Goal: Information Seeking & Learning: Learn about a topic

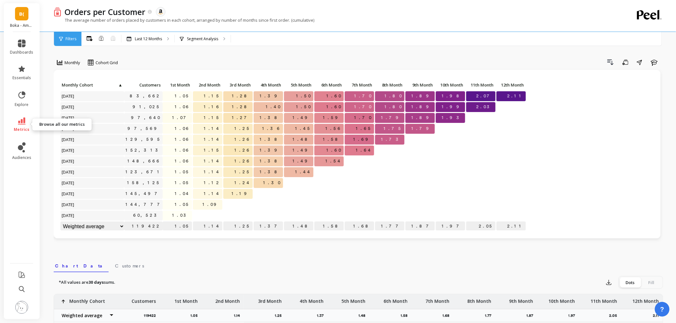
click at [16, 118] on link "metrics" at bounding box center [21, 125] width 23 height 15
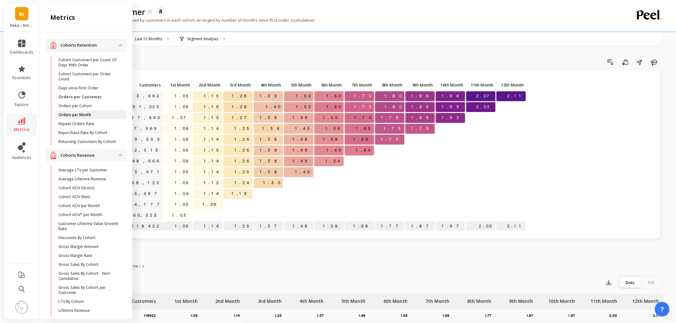
click at [79, 115] on p "Orders per Month" at bounding box center [74, 114] width 33 height 5
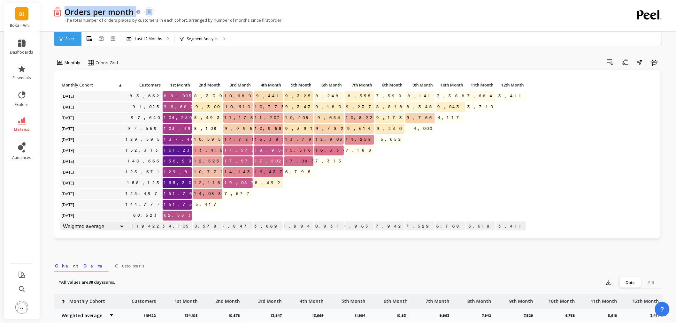
drag, startPoint x: 65, startPoint y: 13, endPoint x: 135, endPoint y: 14, distance: 70.9
click at [135, 14] on div "Orders per month" at bounding box center [101, 11] width 80 height 11
copy div "Orders per month"
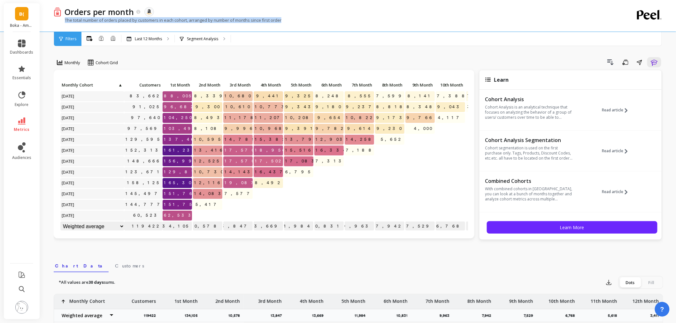
drag, startPoint x: 65, startPoint y: 22, endPoint x: 286, endPoint y: 23, distance: 220.5
click at [286, 23] on div "The total number of orders placed by customers in each cohort, arranged by numb…" at bounding box center [332, 23] width 557 height 12
copy p "The total number of orders placed by customers in each cohort, arranged by numb…"
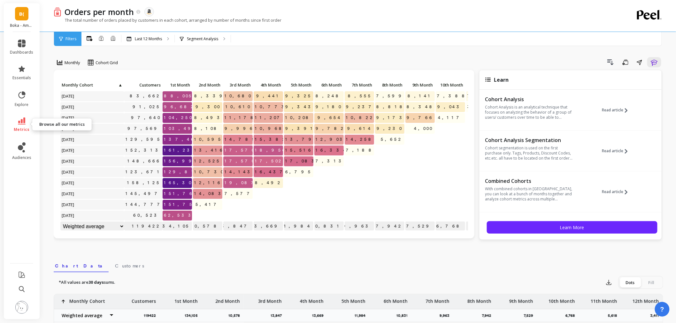
click at [23, 130] on span "metrics" at bounding box center [22, 129] width 16 height 5
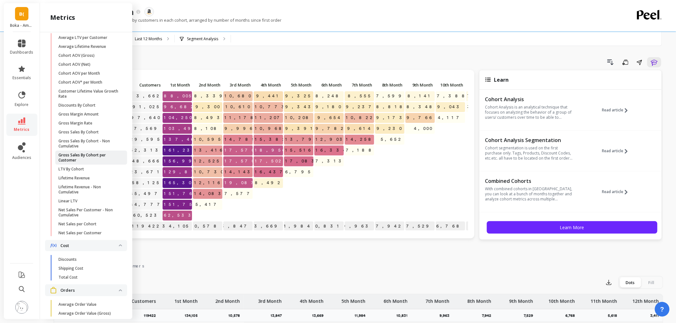
scroll to position [106, 0]
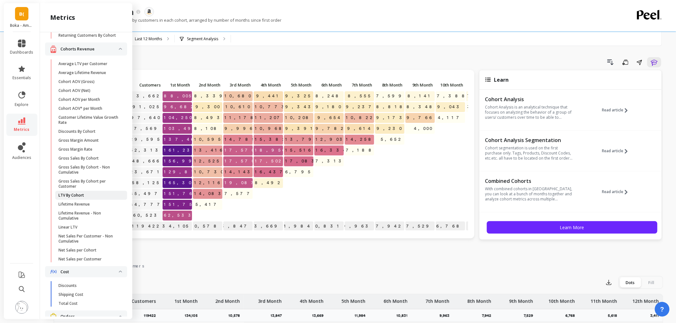
click at [98, 196] on link "LTV By Cohort" at bounding box center [91, 195] width 72 height 9
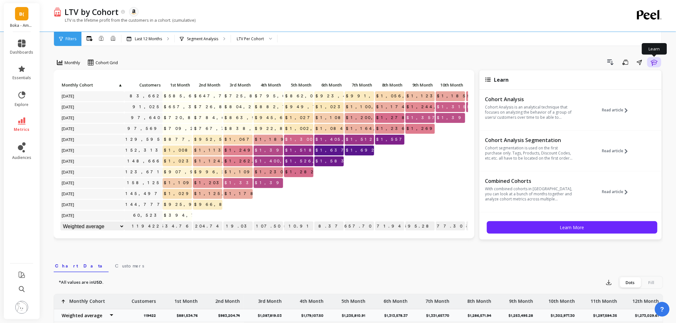
click at [655, 61] on icon "button" at bounding box center [655, 62] width 8 height 8
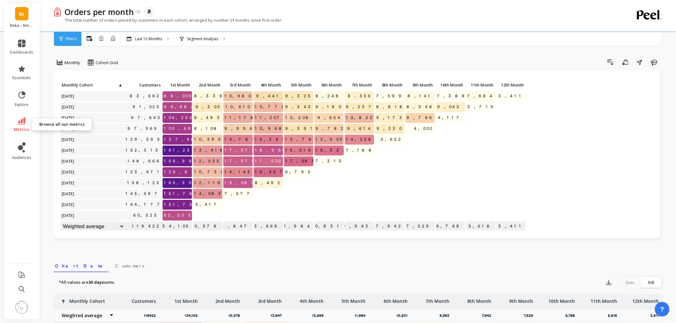
click at [25, 129] on span "metrics" at bounding box center [22, 129] width 16 height 5
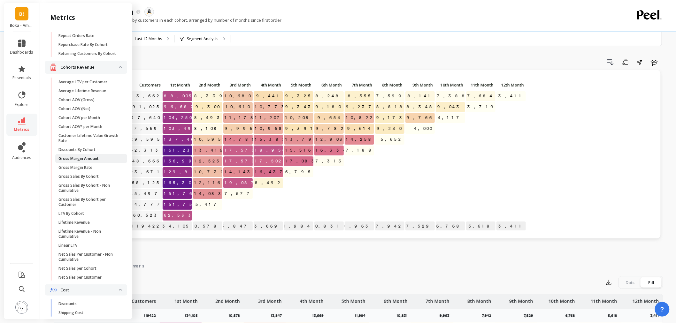
scroll to position [142, 0]
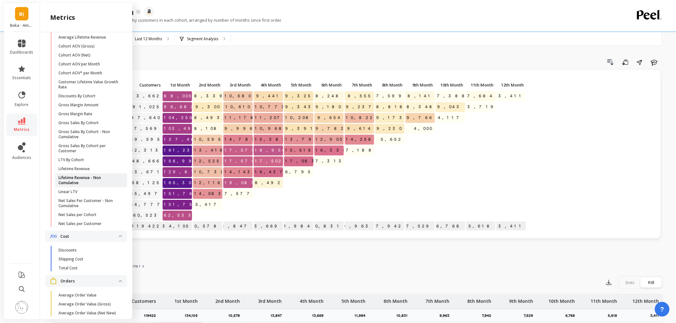
click at [97, 185] on p "Lifetime Revenue - Non Cumulative" at bounding box center [88, 180] width 61 height 10
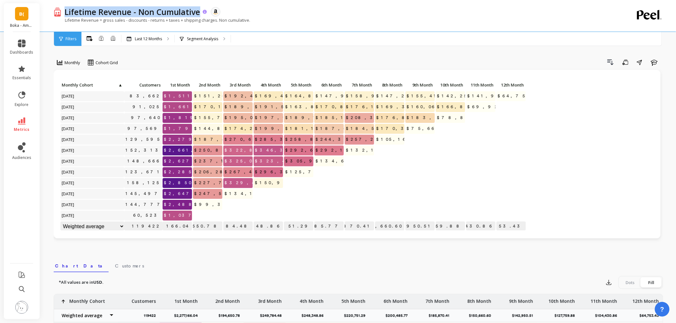
drag, startPoint x: 200, startPoint y: 13, endPoint x: 65, endPoint y: 14, distance: 134.8
click at [65, 14] on p "Lifetime Revenue - Non Cumulative" at bounding box center [133, 11] width 136 height 11
copy p "Lifetime Revenue - Non Cumulative"
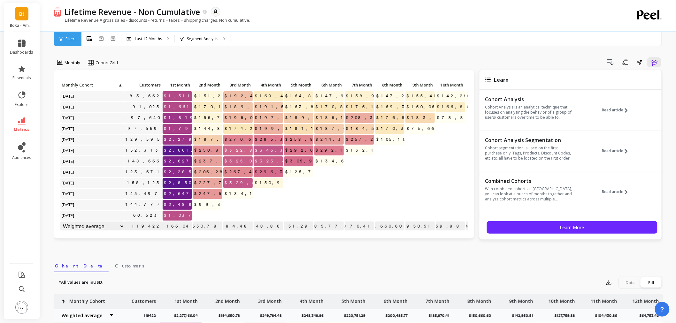
click at [264, 21] on div "Lifetime Revenue = gross sales - discounts - returns + taxes + shipping charges…" at bounding box center [332, 23] width 557 height 12
drag, startPoint x: 262, startPoint y: 22, endPoint x: 62, endPoint y: 26, distance: 199.7
click at [62, 26] on div "Lifetime Revenue = gross sales - discounts - returns + taxes + shipping charges…" at bounding box center [332, 23] width 557 height 12
copy p "Lifetime Revenue = gross sales - discounts - returns + taxes + shipping charges…"
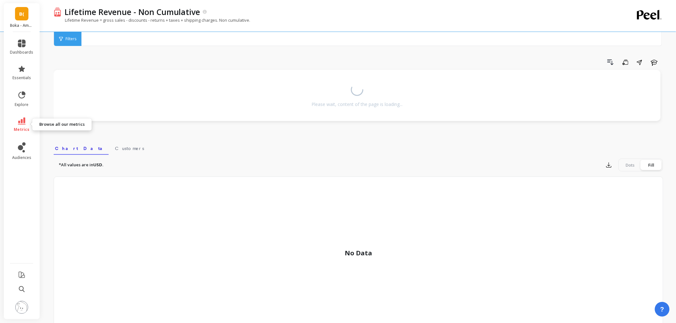
click at [25, 127] on span "metrics" at bounding box center [22, 129] width 16 height 5
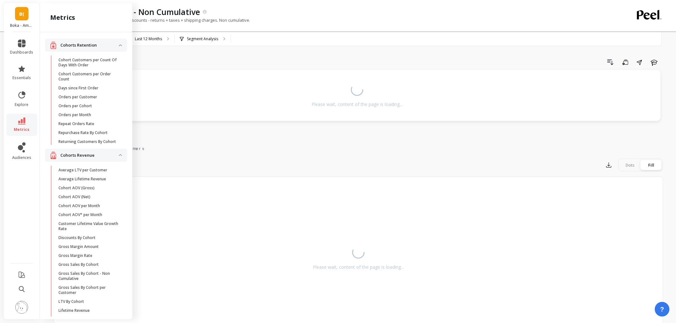
scroll to position [142, 0]
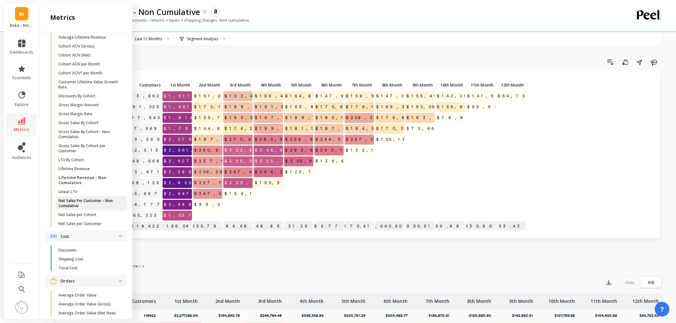
click at [97, 209] on p "Net Sales Per Customer - Non Cumulative" at bounding box center [88, 203] width 61 height 10
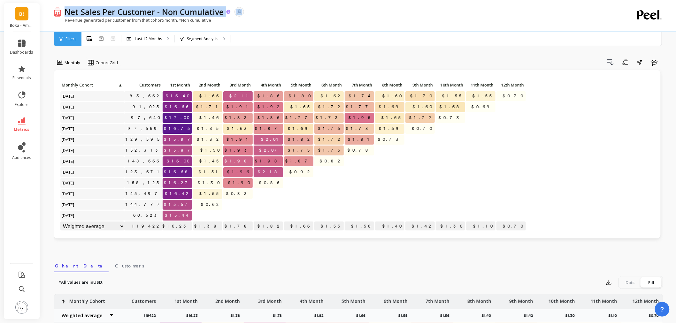
copy div "Net Sales Per Customer - Non Cumulative"
drag, startPoint x: 225, startPoint y: 14, endPoint x: 65, endPoint y: 16, distance: 160.1
click at [65, 16] on div "Net Sales Per Customer - Non Cumulative" at bounding box center [146, 11] width 170 height 11
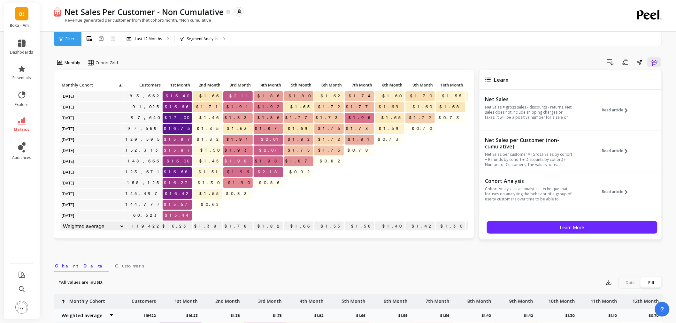
click at [223, 23] on div "Revenue generated per customer from that cohort/month. *Non cumulative" at bounding box center [332, 23] width 557 height 12
drag, startPoint x: 64, startPoint y: 22, endPoint x: 177, endPoint y: 24, distance: 112.8
click at [177, 24] on div "Revenue generated per customer from that cohort/month. *Non cumulative" at bounding box center [332, 23] width 557 height 12
copy p "Revenue generated per customer from that cohort/month"
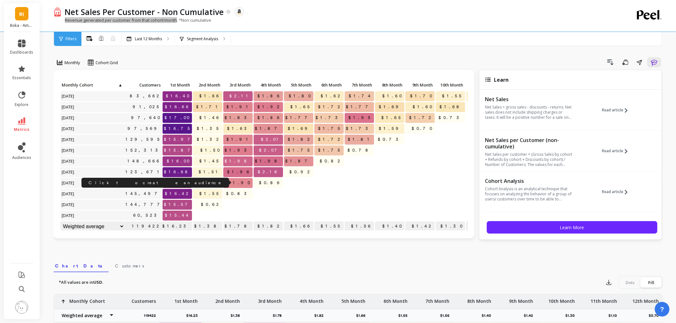
scroll to position [5, 0]
